Goal: Task Accomplishment & Management: Complete application form

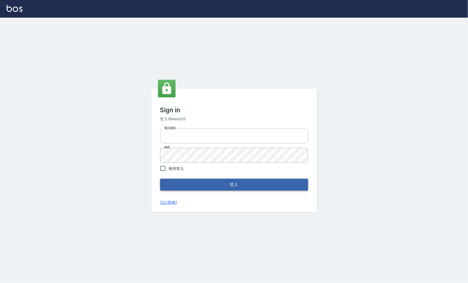
type input "0966699976"
click at [247, 183] on button "登入" at bounding box center [234, 185] width 148 height 12
